Goal: Book appointment/travel/reservation

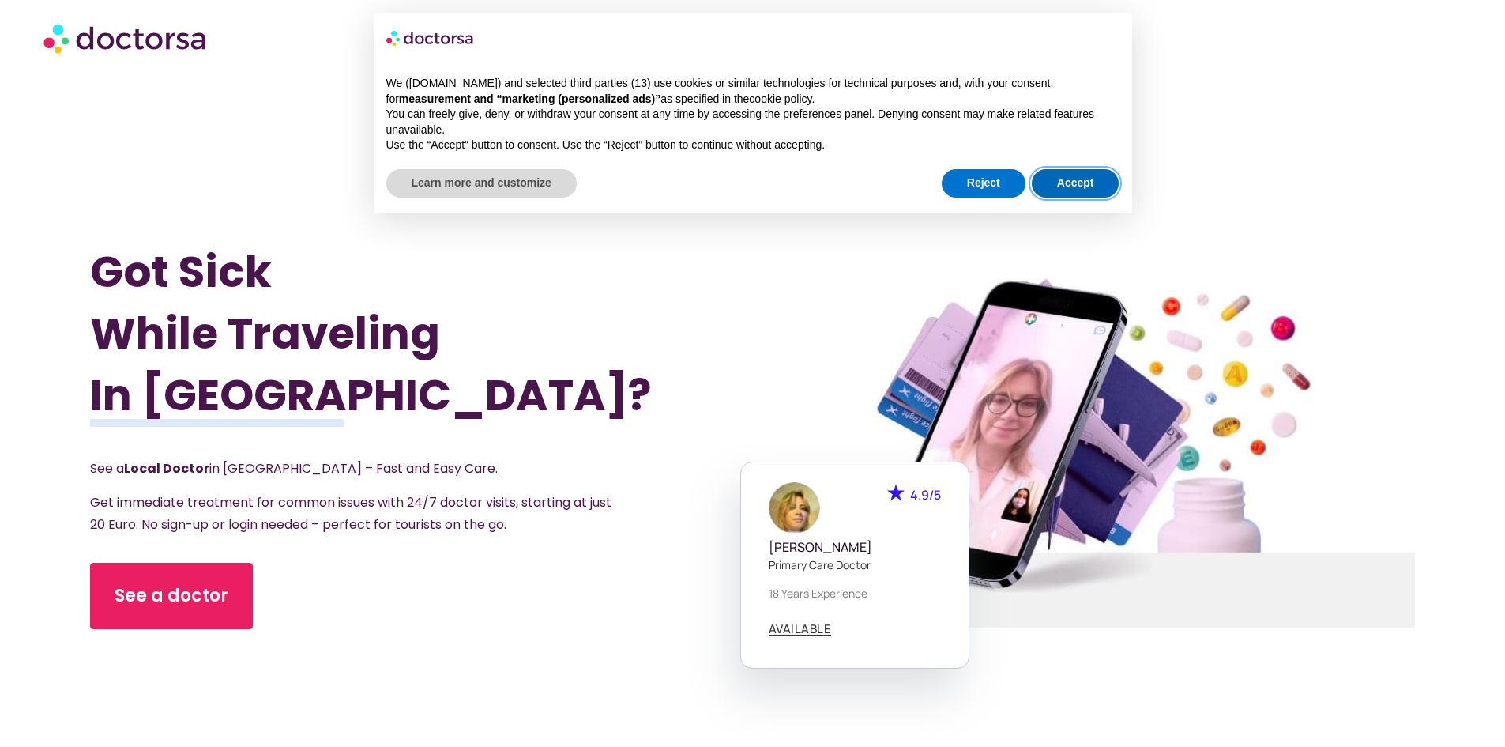
click at [1061, 184] on button "Accept" at bounding box center [1076, 183] width 88 height 28
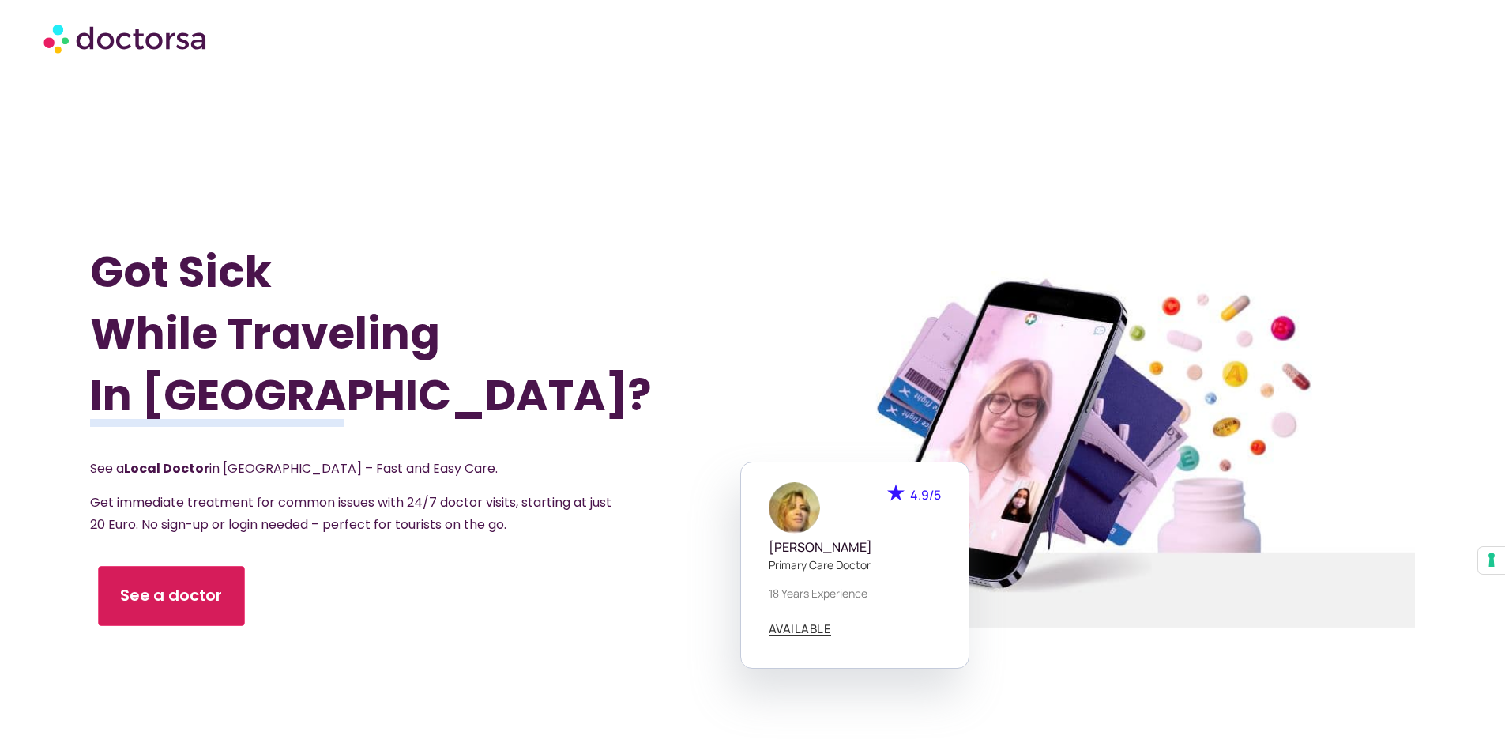
click at [140, 613] on link "See a doctor" at bounding box center [172, 596] width 146 height 60
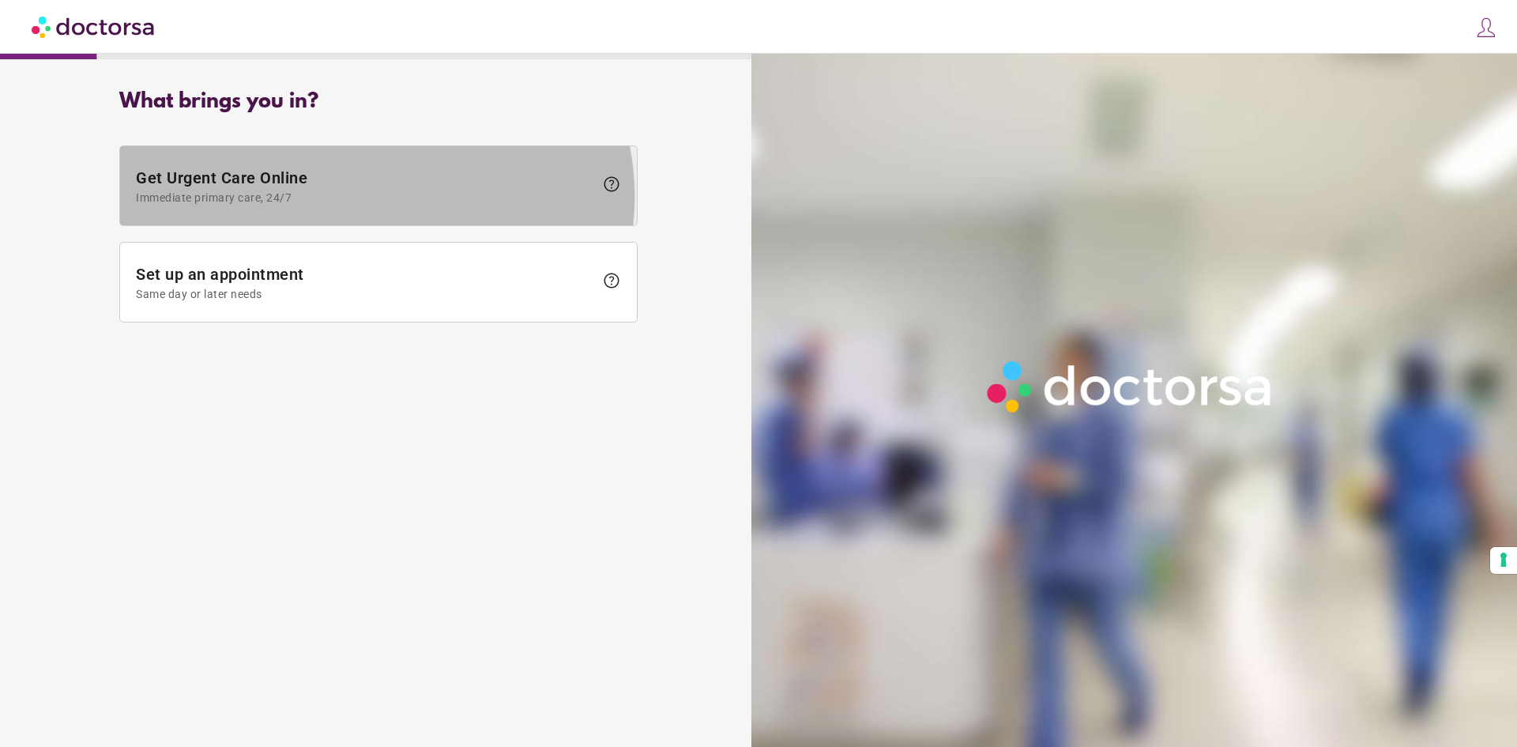
click at [463, 225] on span at bounding box center [378, 185] width 517 height 79
